Goal: Task Accomplishment & Management: Manage account settings

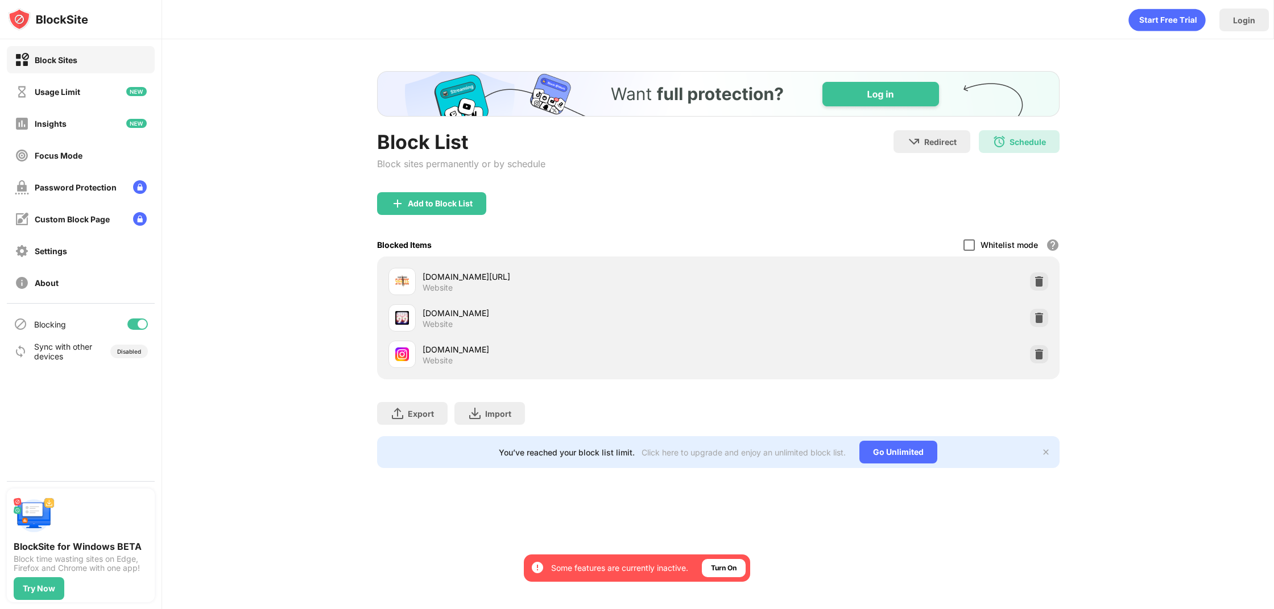
click at [969, 243] on div at bounding box center [968, 244] width 11 height 11
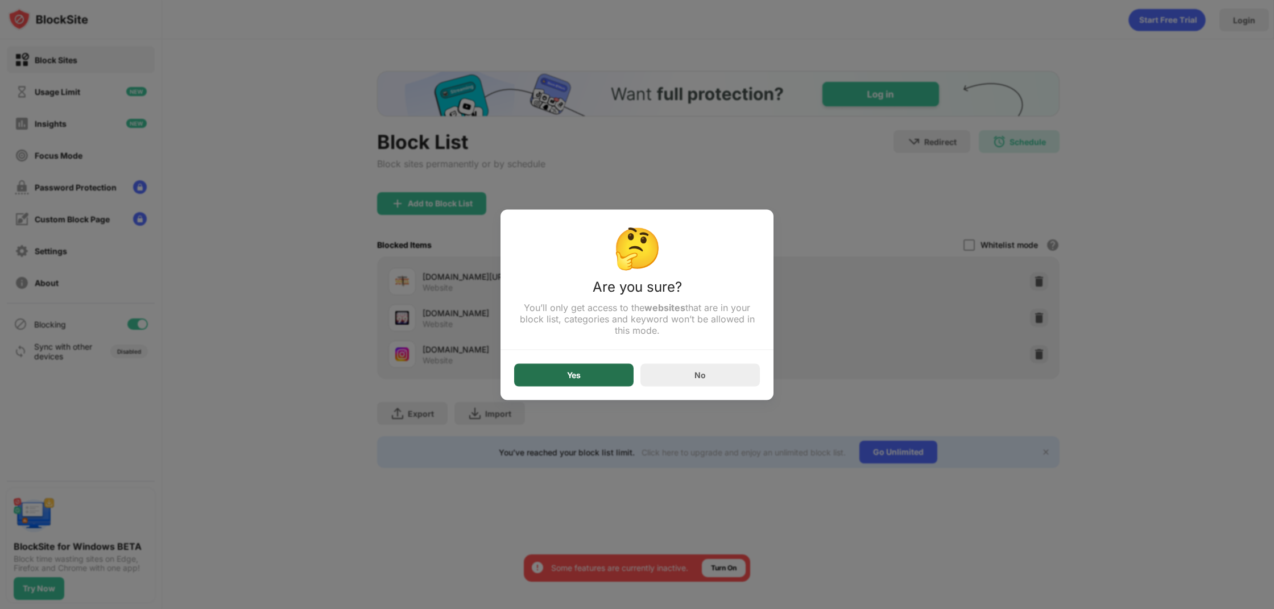
click at [576, 373] on div "Yes" at bounding box center [574, 374] width 14 height 9
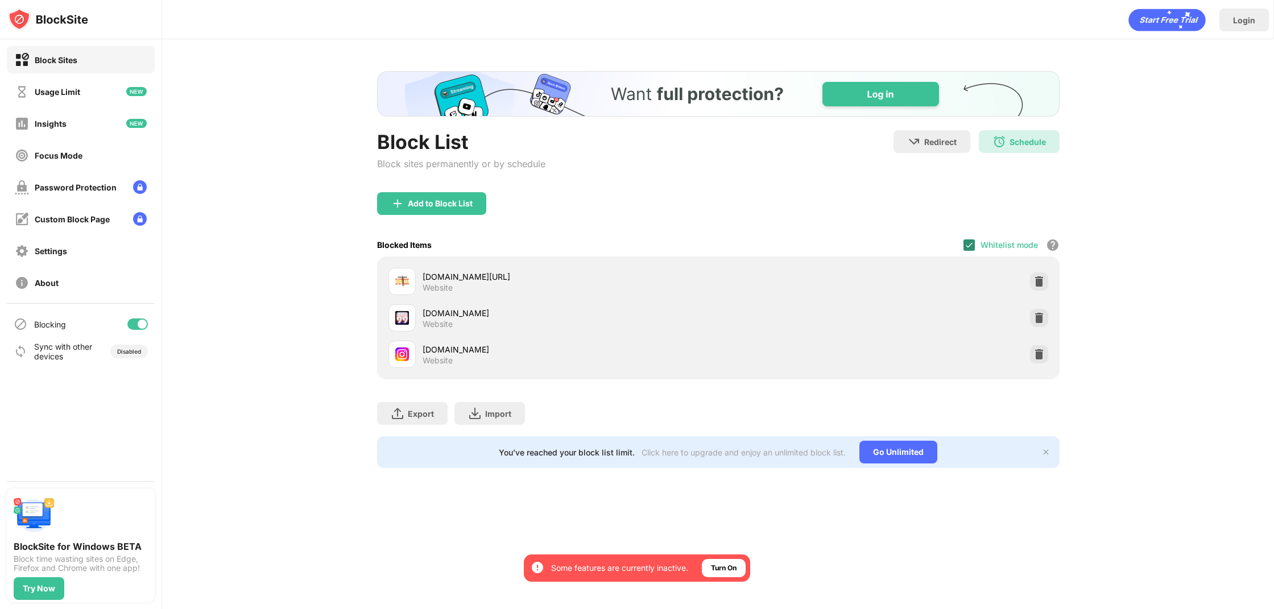
click at [969, 243] on img at bounding box center [969, 245] width 9 height 9
click at [966, 245] on div at bounding box center [968, 244] width 11 height 11
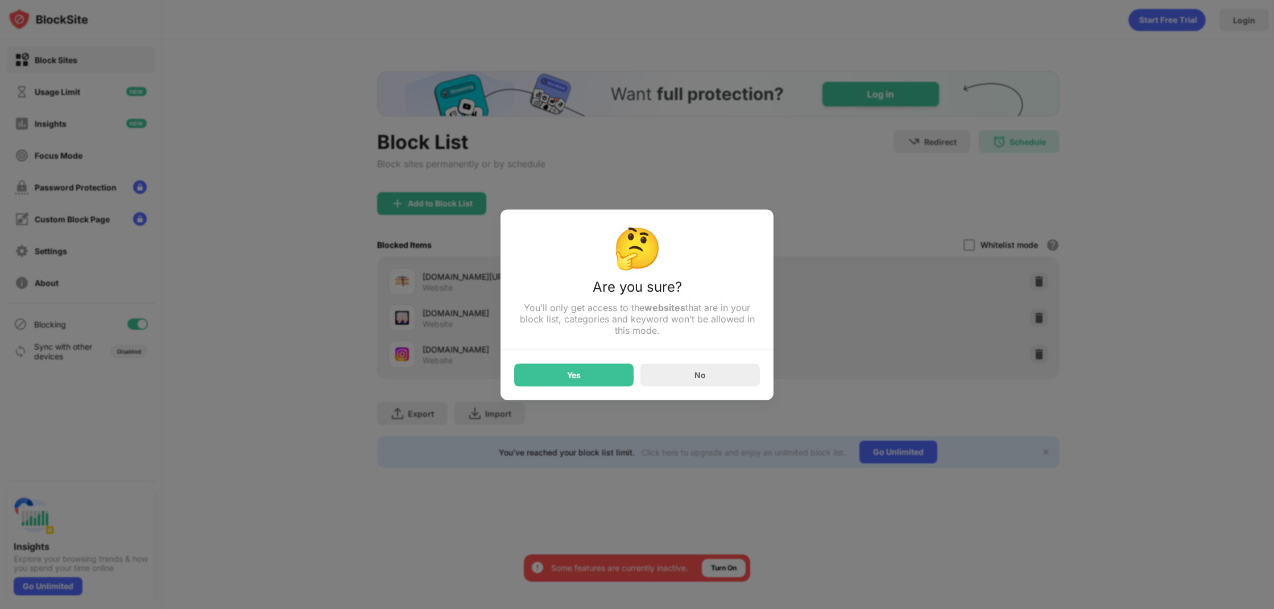
click at [610, 373] on div "Yes" at bounding box center [573, 374] width 119 height 23
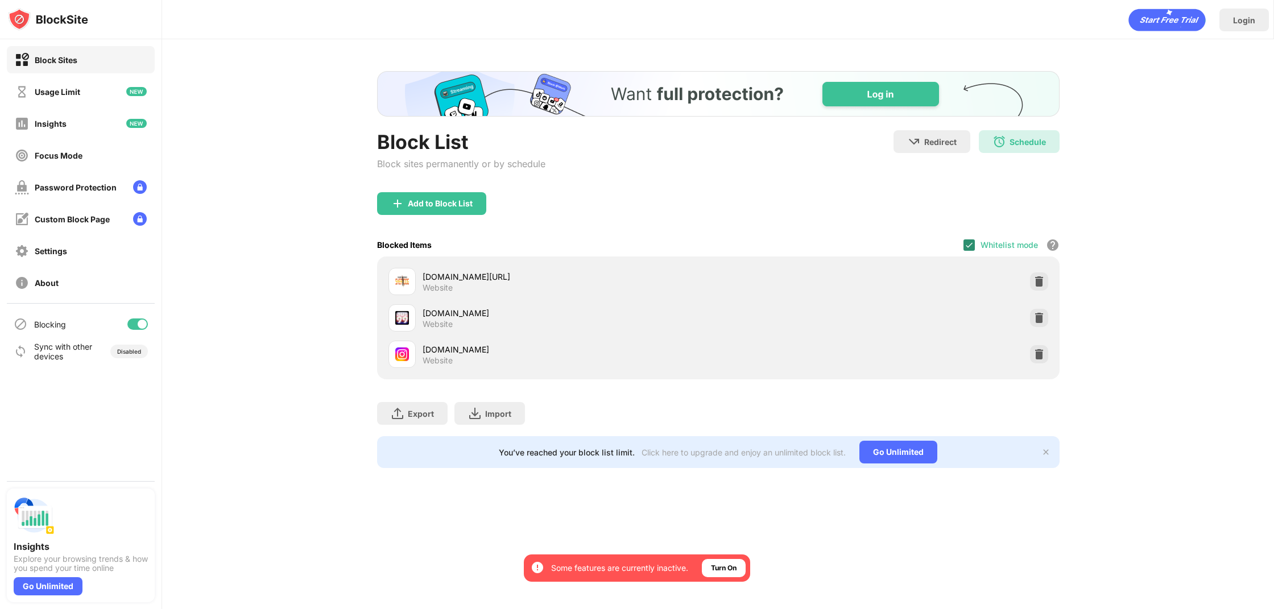
click at [970, 243] on img at bounding box center [969, 245] width 9 height 9
